Goal: Transaction & Acquisition: Purchase product/service

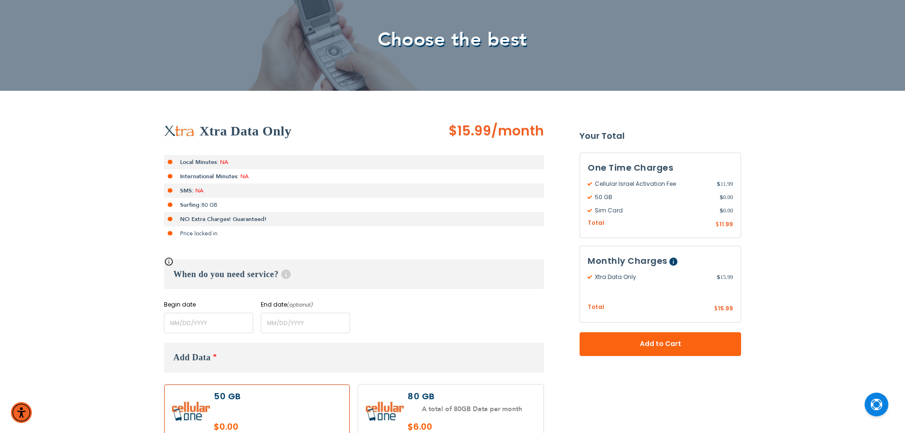
scroll to position [190, 0]
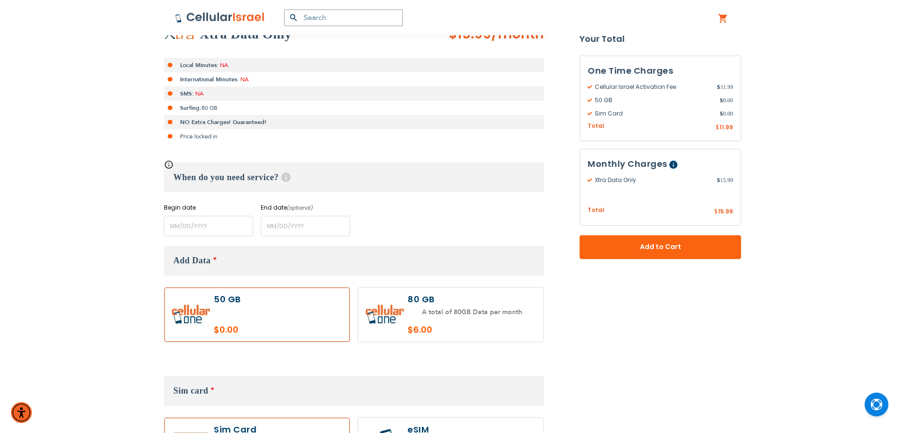
click at [482, 313] on label at bounding box center [450, 314] width 185 height 55
radio input "true"
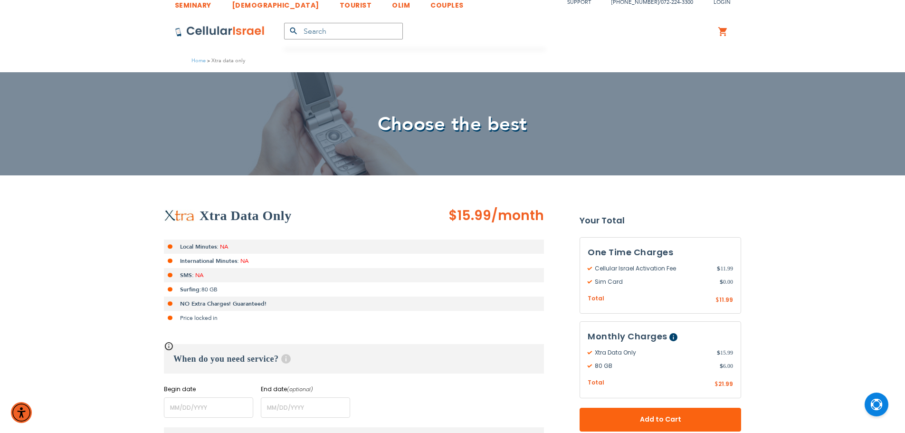
scroll to position [0, 0]
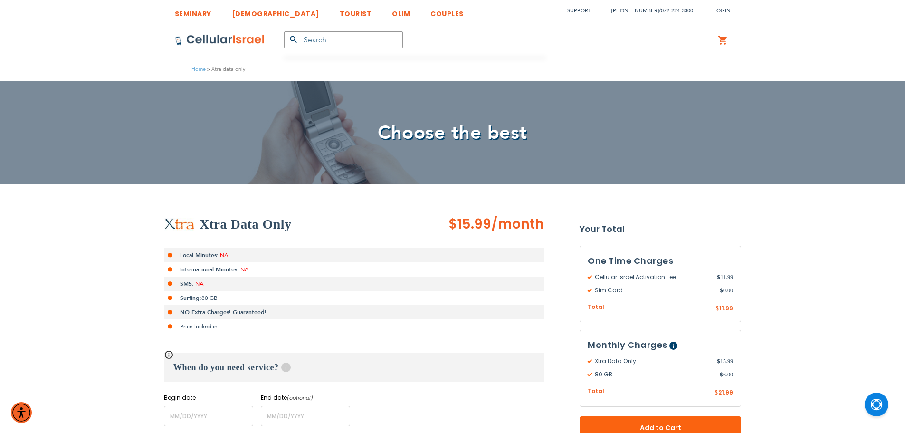
drag, startPoint x: 560, startPoint y: 229, endPoint x: 349, endPoint y: 222, distance: 210.6
click at [349, 222] on div "Xtra Data Only" at bounding box center [306, 224] width 285 height 19
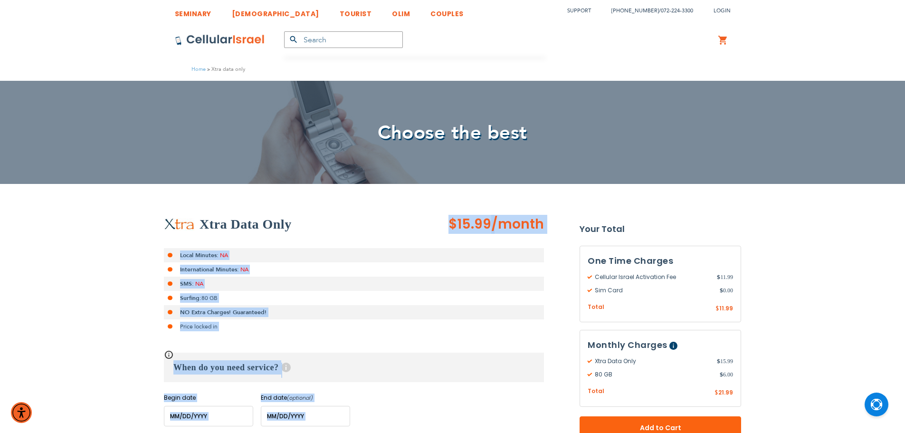
drag, startPoint x: 349, startPoint y: 222, endPoint x: 530, endPoint y: 407, distance: 258.3
click at [530, 407] on div "Xtra Data Only $15.99 /month Local Minutes: NA International Minutes: NA SMS: N…" at bounding box center [354, 320] width 380 height 211
click at [530, 407] on div "Begin date Please enter Start Date End date (optional) Please enter End Date Lo…" at bounding box center [354, 409] width 380 height 33
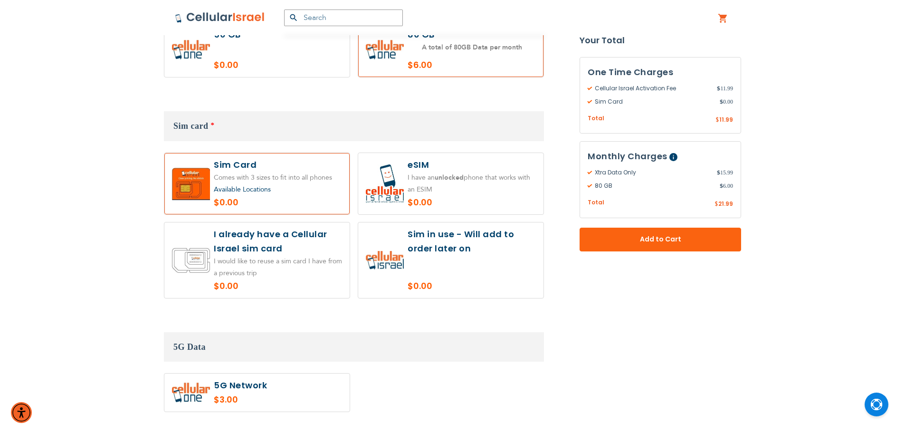
scroll to position [436, 0]
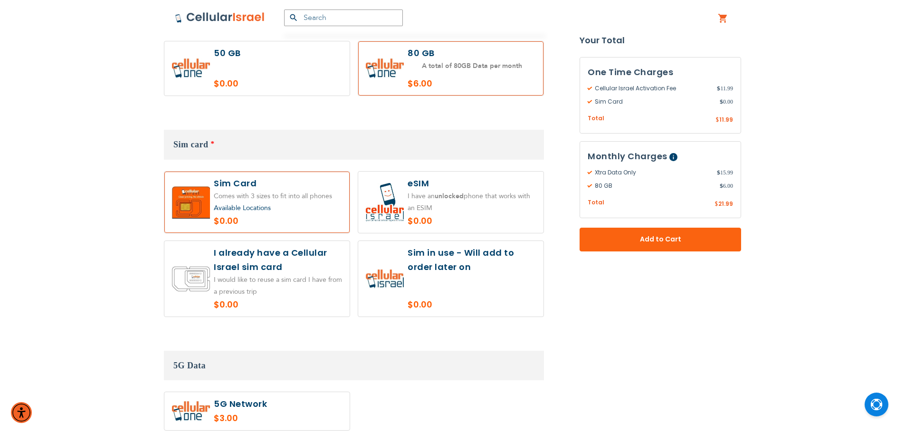
click at [446, 227] on label at bounding box center [450, 201] width 185 height 61
radio input "true"
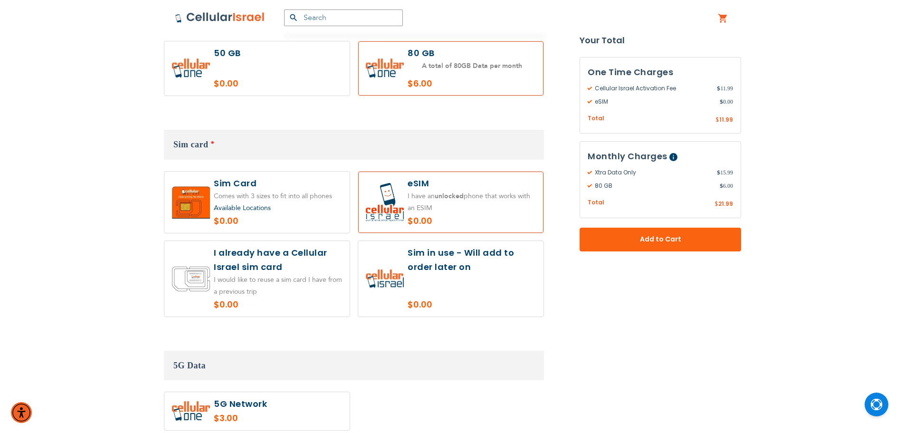
click at [317, 201] on label at bounding box center [256, 201] width 185 height 61
radio input "true"
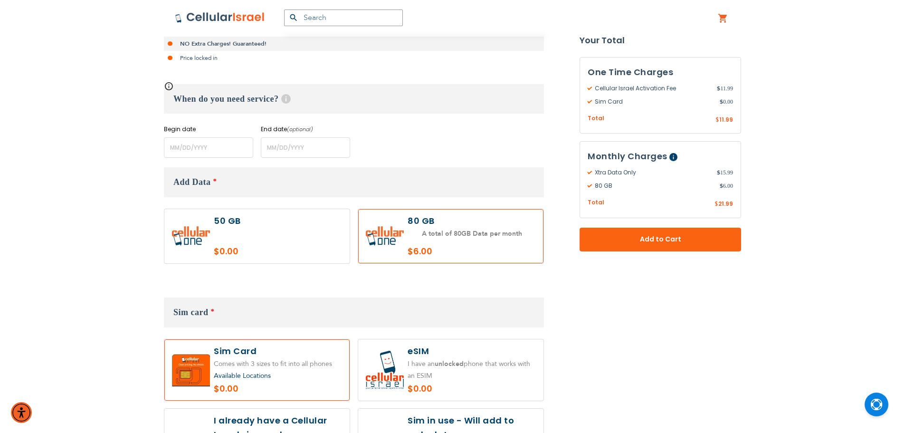
scroll to position [389, 0]
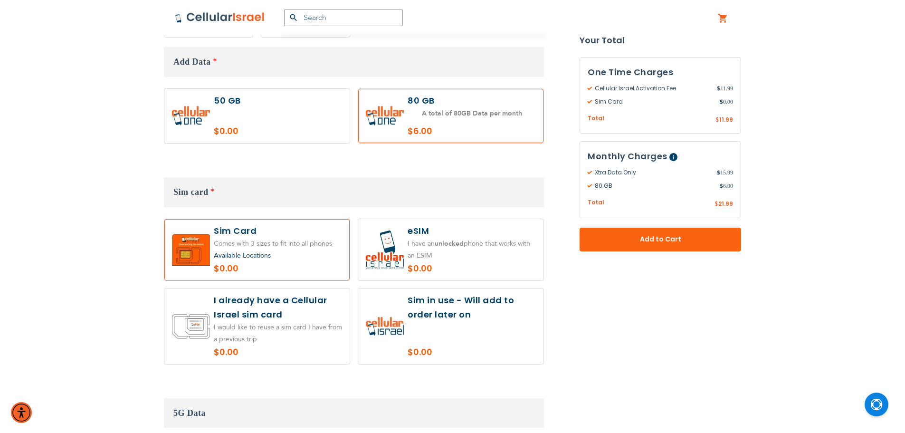
drag, startPoint x: 304, startPoint y: 134, endPoint x: 324, endPoint y: 136, distance: 21.0
click at [304, 134] on label at bounding box center [256, 116] width 185 height 55
radio input "true"
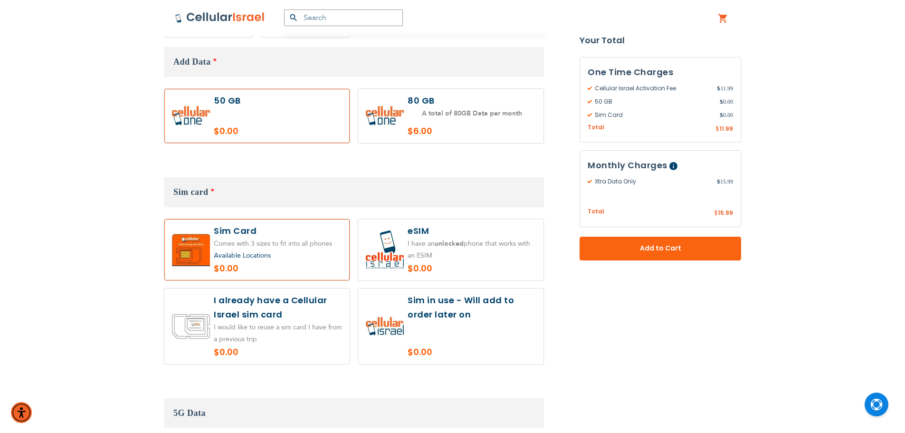
click at [478, 105] on label at bounding box center [450, 116] width 185 height 55
radio input "true"
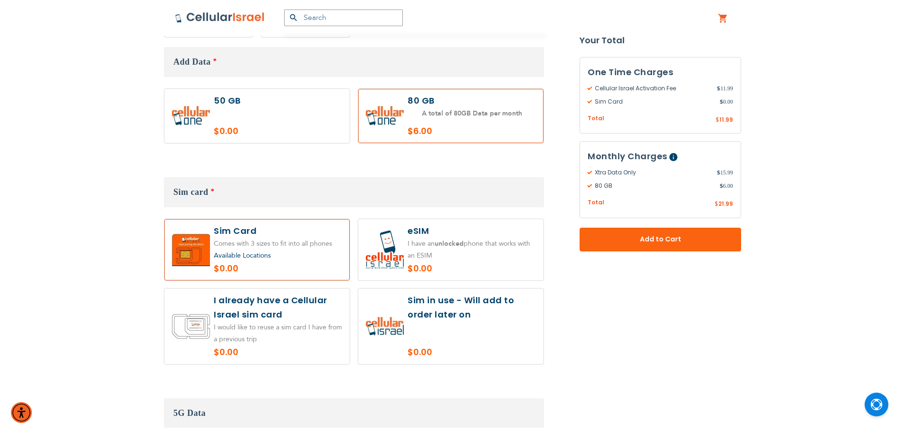
click at [285, 133] on label at bounding box center [256, 116] width 185 height 55
radio input "true"
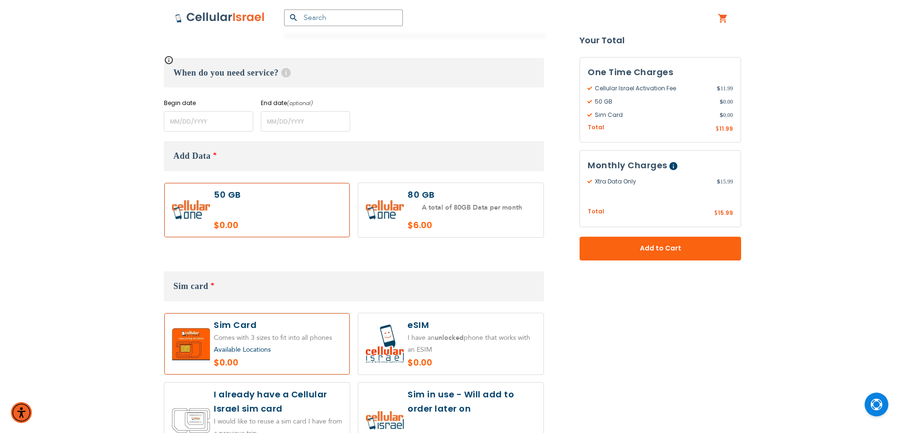
scroll to position [294, 0]
click at [503, 219] on label at bounding box center [450, 211] width 185 height 55
radio input "true"
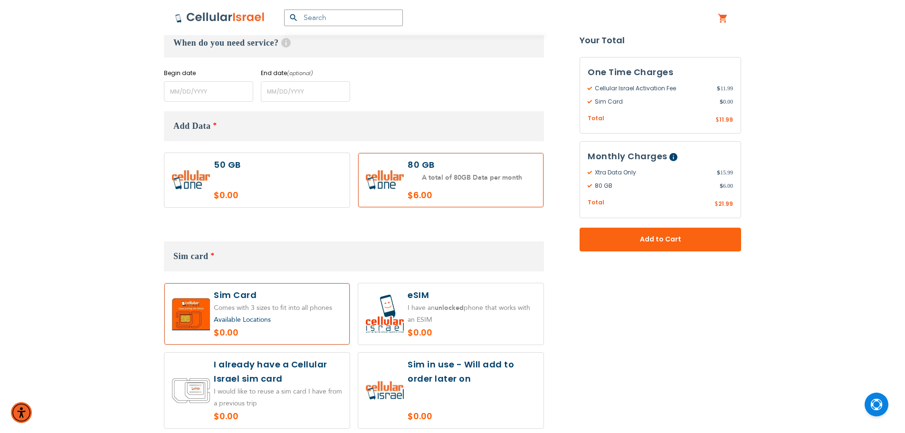
scroll to position [341, 0]
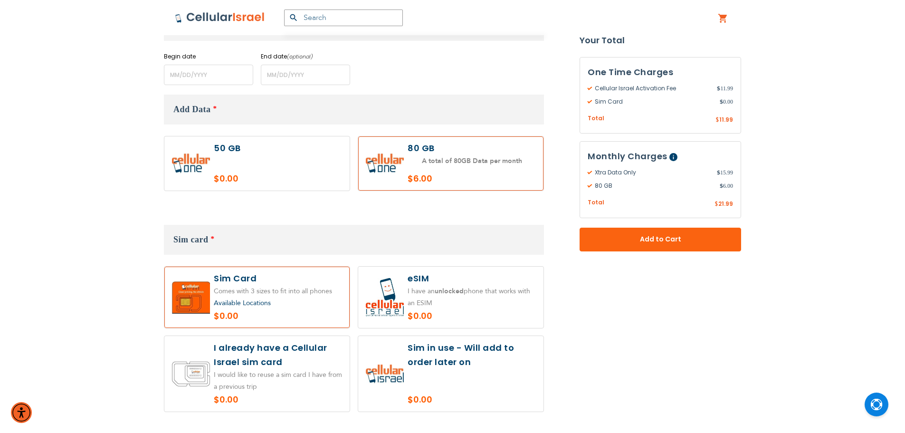
click at [580, 228] on button "Add to Cart" at bounding box center [661, 240] width 162 height 24
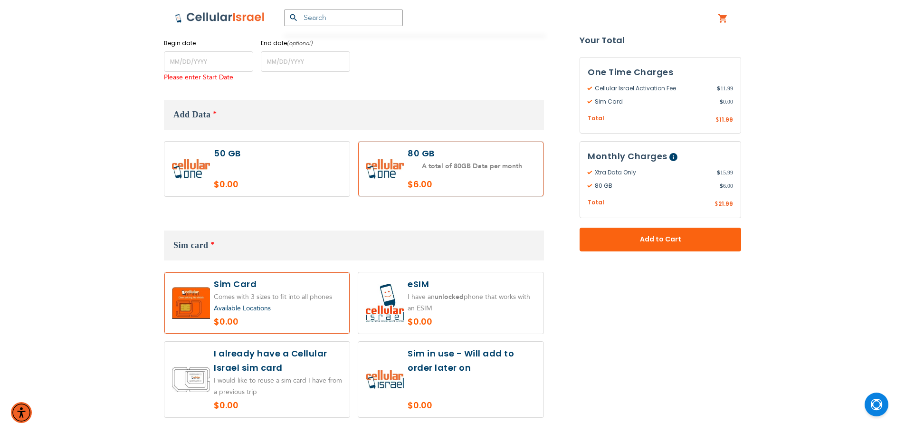
scroll to position [355, 0]
